Goal: Task Accomplishment & Management: Complete application form

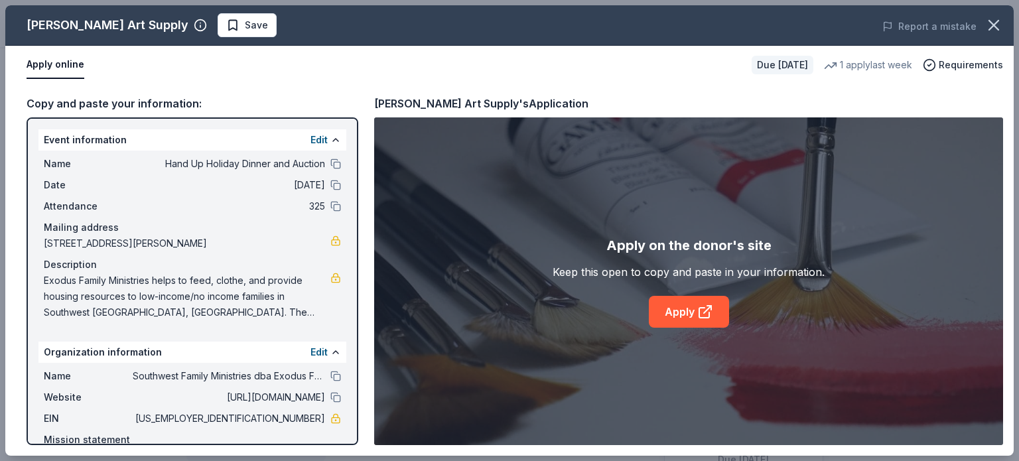
scroll to position [265, 0]
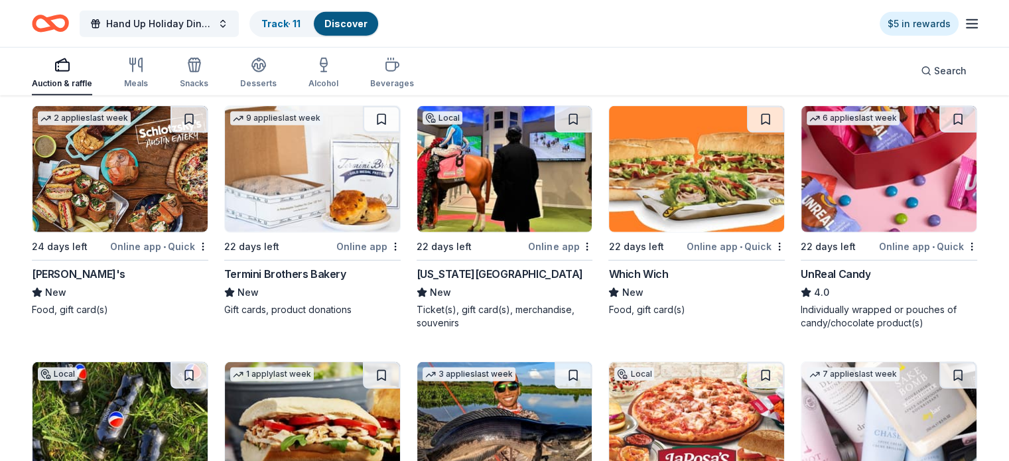
scroll to position [3657, 0]
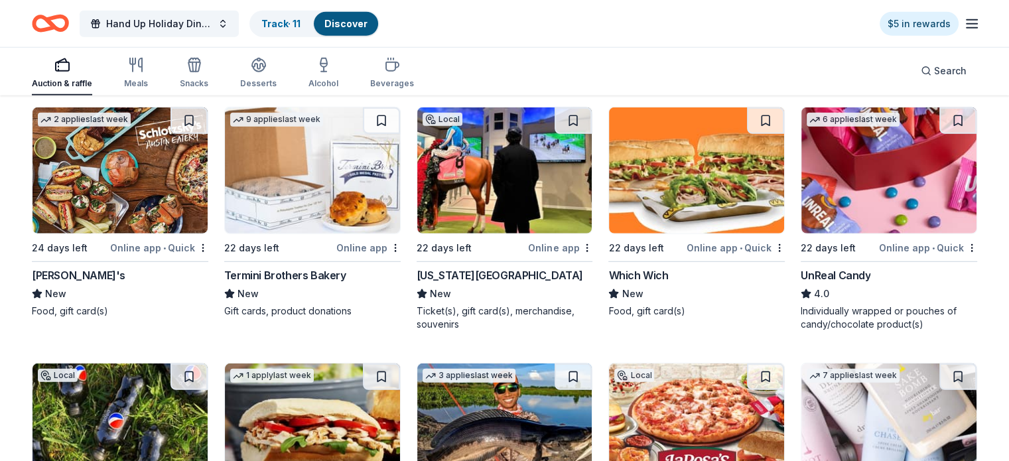
click at [163, 200] on img at bounding box center [120, 170] width 175 height 126
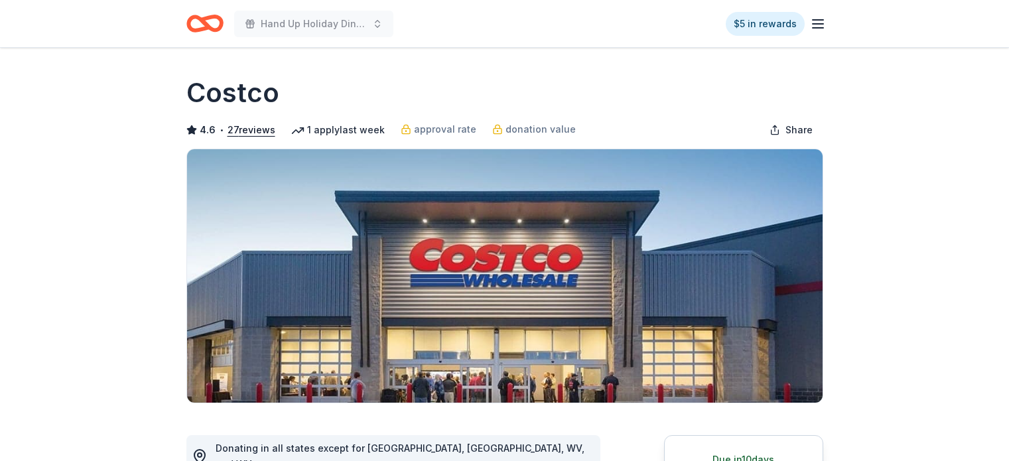
scroll to position [506, 0]
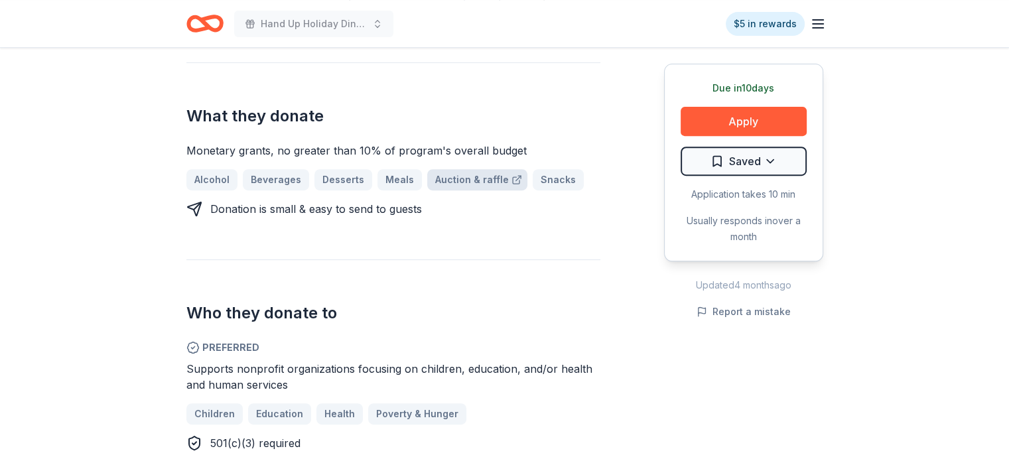
click at [455, 169] on link "Auction & raffle" at bounding box center [477, 179] width 100 height 21
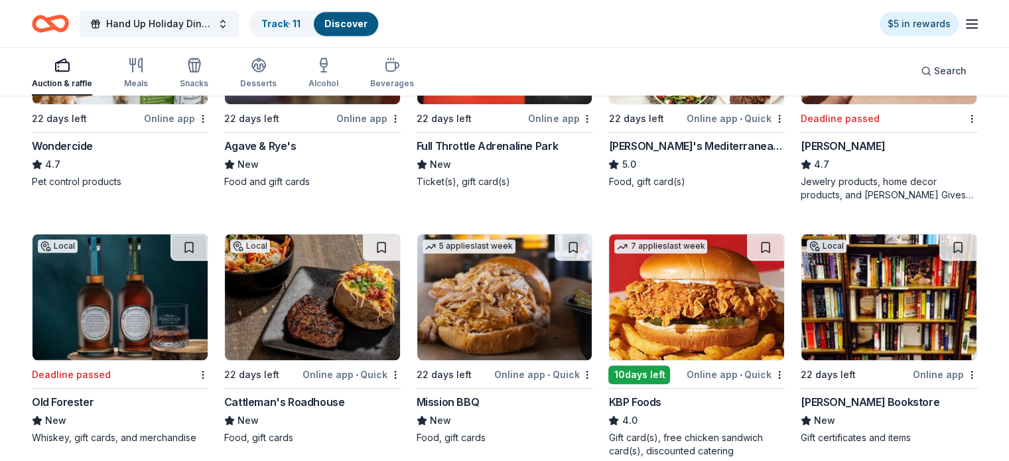
scroll to position [767, 0]
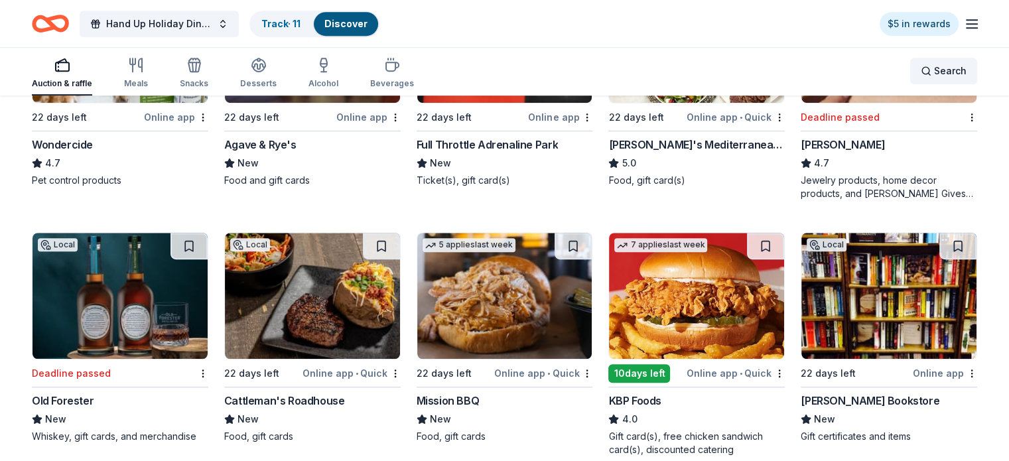
click at [934, 78] on span "Search" at bounding box center [950, 71] width 33 height 16
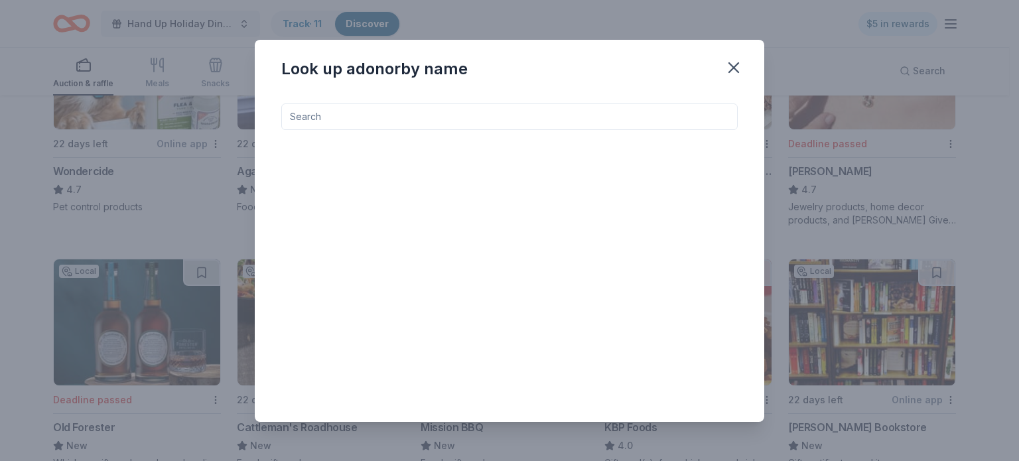
click at [472, 117] on input at bounding box center [509, 117] width 457 height 27
click at [739, 66] on icon "button" at bounding box center [734, 67] width 19 height 19
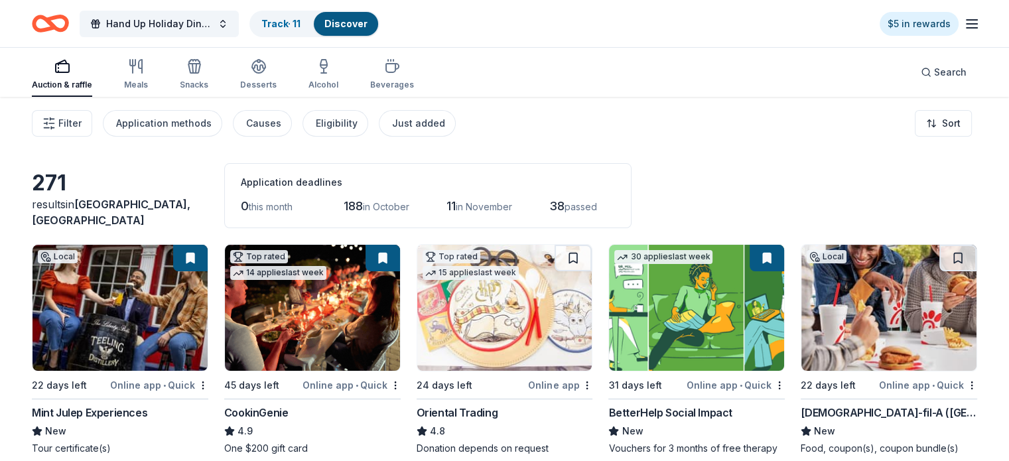
scroll to position [0, 0]
click at [498, 204] on span "in November" at bounding box center [484, 206] width 56 height 11
click at [489, 204] on span "in November" at bounding box center [484, 206] width 56 height 11
click at [456, 206] on span "11" at bounding box center [451, 206] width 9 height 14
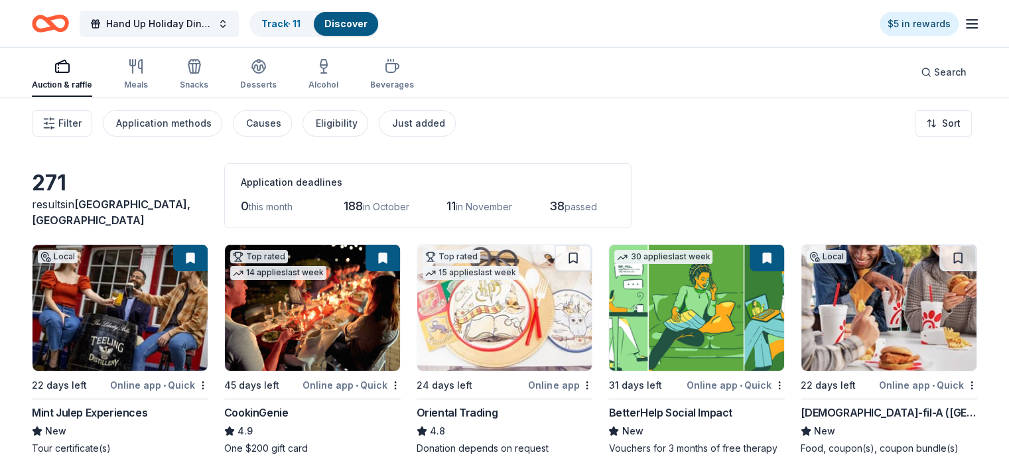
click at [66, 194] on div "271" at bounding box center [120, 183] width 177 height 27
click at [456, 206] on span "11" at bounding box center [451, 206] width 9 height 14
click at [399, 208] on span "in October" at bounding box center [386, 206] width 46 height 11
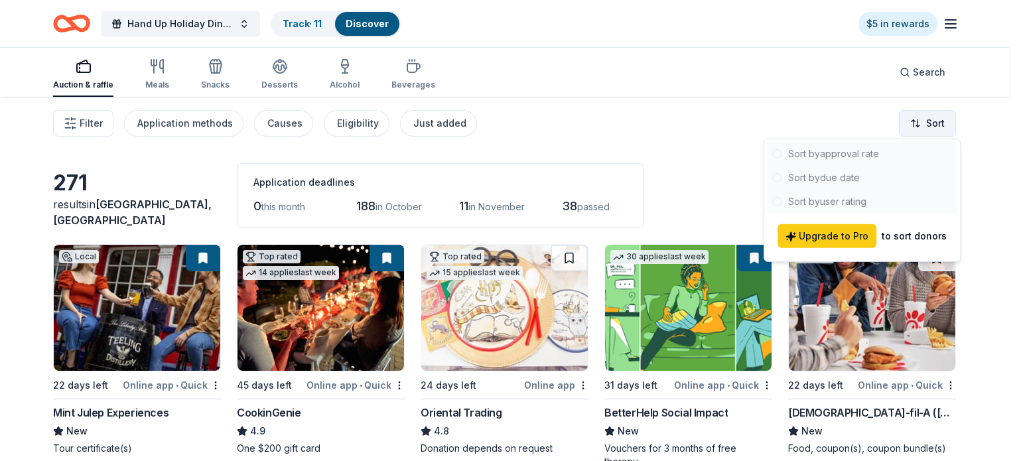
click at [934, 121] on html "Hand Up Holiday Dinner and Auction Track · 11 Discover $5 in rewards Auction & …" at bounding box center [509, 230] width 1019 height 461
click at [844, 173] on div at bounding box center [862, 178] width 190 height 72
click at [81, 117] on html "Hand Up Holiday Dinner and Auction Track · 11 Discover $5 in rewards Auction & …" at bounding box center [509, 230] width 1019 height 461
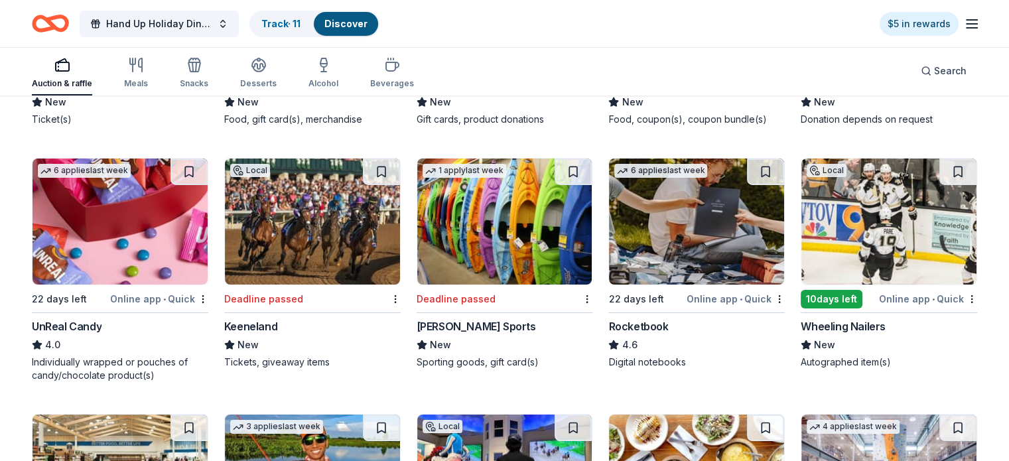
scroll to position [4950, 0]
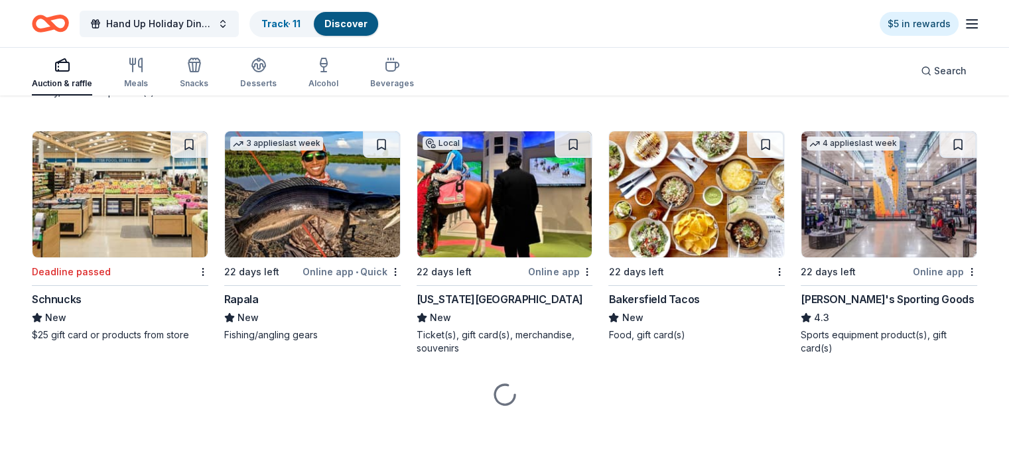
click at [507, 320] on div "New" at bounding box center [505, 318] width 177 height 16
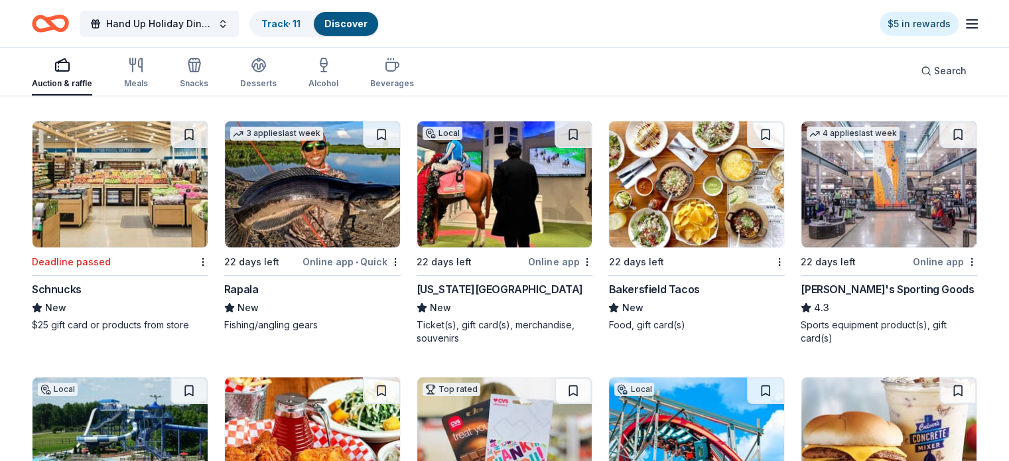
click at [869, 188] on img at bounding box center [889, 184] width 175 height 126
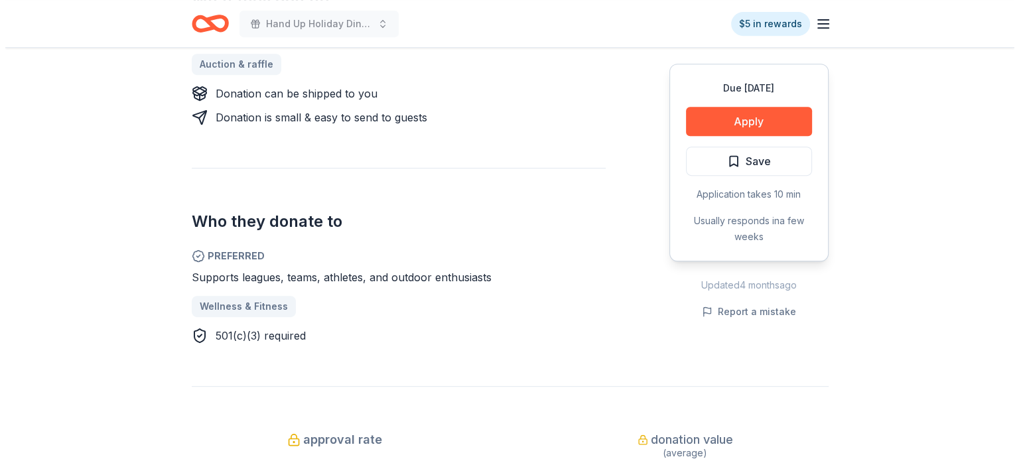
scroll to position [605, 0]
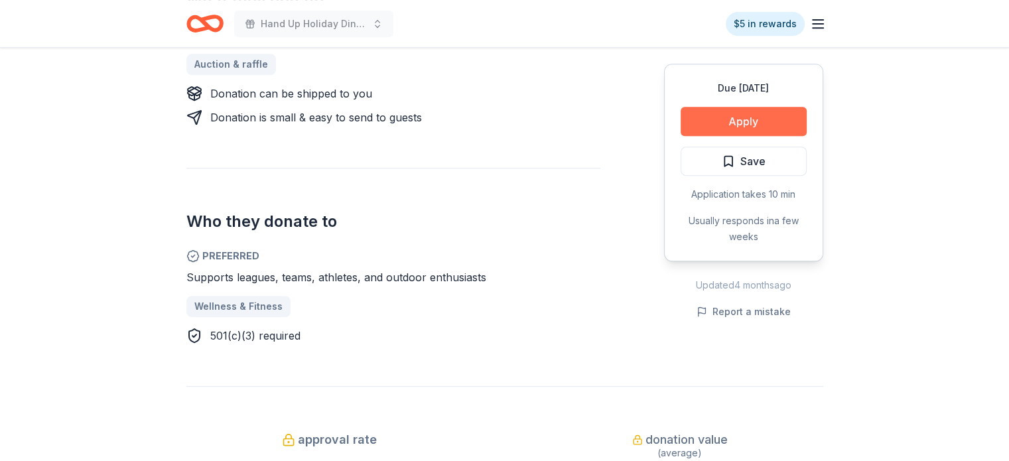
click at [780, 114] on button "Apply" at bounding box center [744, 121] width 126 height 29
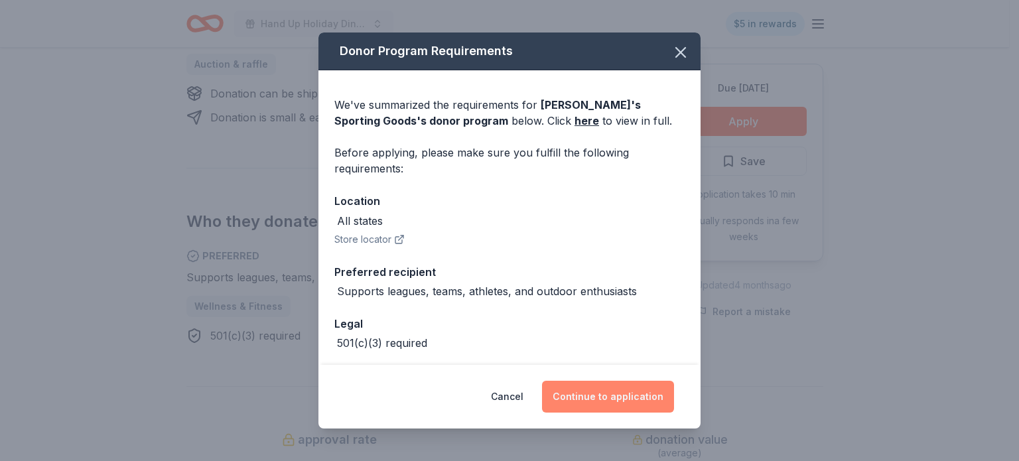
click at [622, 395] on button "Continue to application" at bounding box center [608, 397] width 132 height 32
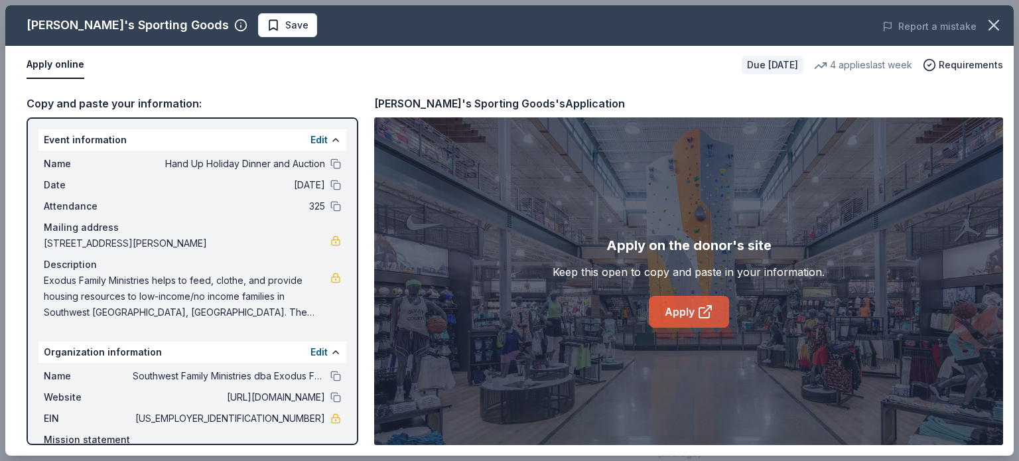
click at [693, 312] on link "Apply" at bounding box center [689, 312] width 80 height 32
